Goal: Task Accomplishment & Management: Use online tool/utility

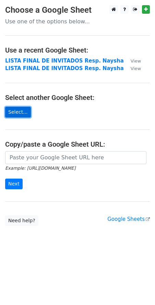
click at [15, 112] on link "Select..." at bounding box center [18, 112] width 26 height 11
click at [21, 109] on link "Select..." at bounding box center [18, 112] width 26 height 11
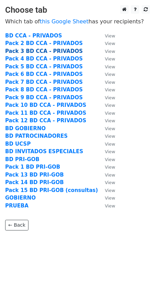
click at [26, 51] on strong "Pack 3 BD CCA - PRIVADOS" at bounding box center [44, 51] width 78 height 6
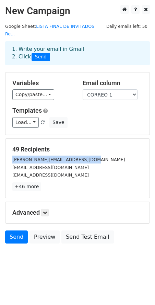
copy small "roberto.rodrigo.freyre@gmail.com"
drag, startPoint x: 11, startPoint y: 153, endPoint x: 86, endPoint y: 155, distance: 74.7
click at [86, 156] on div "roberto.rodrigo.freyre@gmail.com" at bounding box center [77, 160] width 141 height 8
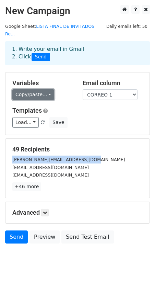
click at [47, 89] on link "Copy/paste..." at bounding box center [33, 94] width 42 height 11
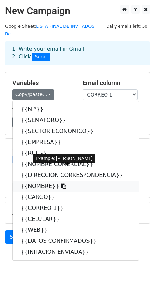
click at [36, 181] on link "{{NOMBRE}}" at bounding box center [76, 186] width 126 height 11
copy small "roberto.rodrigo.freyre@gmail.com"
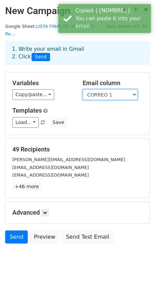
click at [105, 90] on select "N.° SEMAFORO SECTOR ECONÓMICO EMPRESA RUC NOMBRE COMERCIAL DIRECCIÓN CORRESPOND…" at bounding box center [110, 94] width 55 height 11
click at [83, 89] on select "N.° SEMAFORO SECTOR ECONÓMICO EMPRESA RUC NOMBRE COMERCIAL DIRECCIÓN CORRESPOND…" at bounding box center [110, 94] width 55 height 11
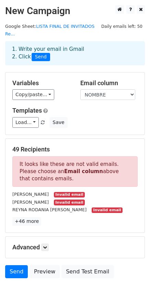
copy p "It looks like these are not valid emails. Please choose an Email column above t…"
drag, startPoint x: 20, startPoint y: 156, endPoint x: 42, endPoint y: 171, distance: 25.9
click at [42, 171] on p "It looks like these are not valid emails. Please choose an Email column above t…" at bounding box center [75, 171] width 126 height 31
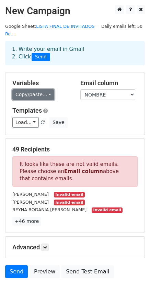
click at [30, 90] on link "Copy/paste..." at bounding box center [33, 94] width 42 height 11
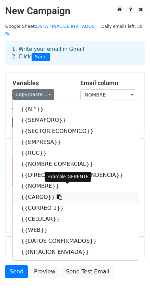
click at [22, 192] on link "{{CARGO}}" at bounding box center [76, 197] width 126 height 11
copy p "It looks like these are not valid emails. Please choose an Email column above t…"
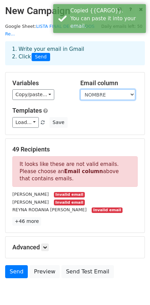
click at [108, 89] on select "N.° SEMAFORO SECTOR ECONÓMICO EMPRESA RUC NOMBRE COMERCIAL DIRECCIÓN CORRESPOND…" at bounding box center [107, 94] width 55 height 11
click at [80, 89] on select "N.° SEMAFORO SECTOR ECONÓMICO EMPRESA RUC NOMBRE COMERCIAL DIRECCIÓN CORRESPOND…" at bounding box center [107, 94] width 55 height 11
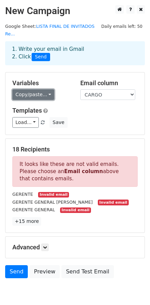
click at [28, 89] on link "Copy/paste..." at bounding box center [33, 94] width 42 height 11
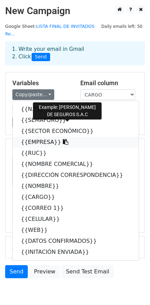
click at [37, 138] on link "{{EMPRESA}}" at bounding box center [76, 142] width 126 height 11
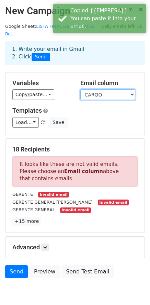
click at [100, 89] on select "N.° SEMAFORO SECTOR ECONÓMICO EMPRESA RUC NOMBRE COMERCIAL DIRECCIÓN CORRESPOND…" at bounding box center [107, 94] width 55 height 11
click at [80, 89] on select "N.° SEMAFORO SECTOR ECONÓMICO EMPRESA RUC NOMBRE COMERCIAL DIRECCIÓN CORRESPOND…" at bounding box center [107, 94] width 55 height 11
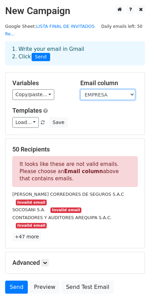
scroll to position [32, 0]
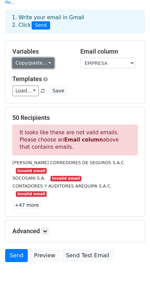
click at [41, 58] on link "Copy/paste..." at bounding box center [33, 63] width 42 height 11
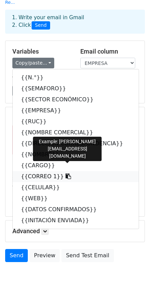
click at [36, 171] on link "{{CORREO 1}}" at bounding box center [76, 176] width 126 height 11
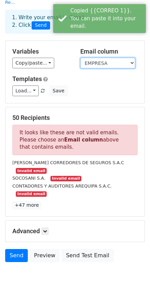
click at [98, 58] on select "N.° SEMAFORO SECTOR ECONÓMICO EMPRESA RUC NOMBRE COMERCIAL DIRECCIÓN CORRESPOND…" at bounding box center [107, 63] width 55 height 11
select select "CORREO 1"
click at [80, 58] on select "N.° SEMAFORO SECTOR ECONÓMICO EMPRESA RUC NOMBRE COMERCIAL DIRECCIÓN CORRESPOND…" at bounding box center [107, 63] width 55 height 11
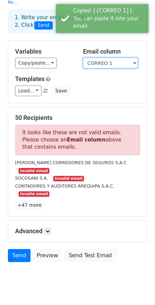
scroll to position [0, 0]
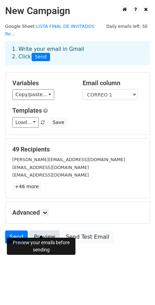
click at [43, 231] on link "Preview" at bounding box center [45, 237] width 30 height 13
click at [39, 231] on link "Preview" at bounding box center [45, 237] width 30 height 13
